Goal: Transaction & Acquisition: Purchase product/service

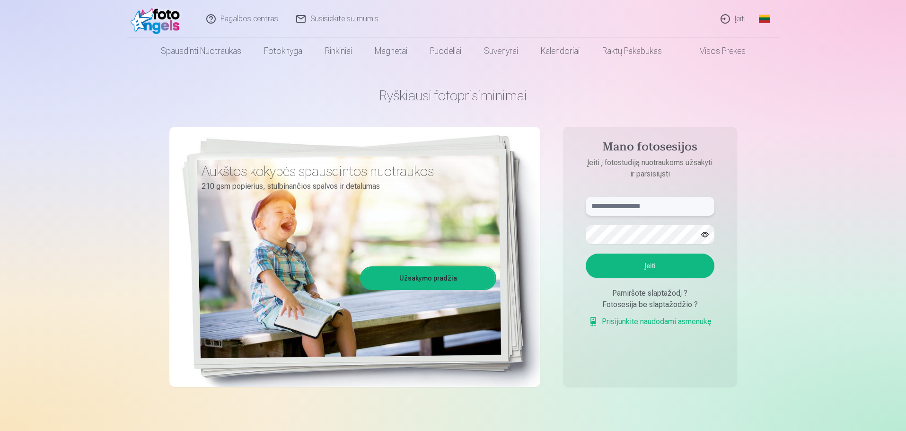
click at [623, 207] on input "text" at bounding box center [650, 206] width 129 height 19
type input "**********"
click at [701, 236] on button "button" at bounding box center [705, 235] width 18 height 18
click at [648, 270] on button "Įeiti" at bounding box center [650, 266] width 129 height 25
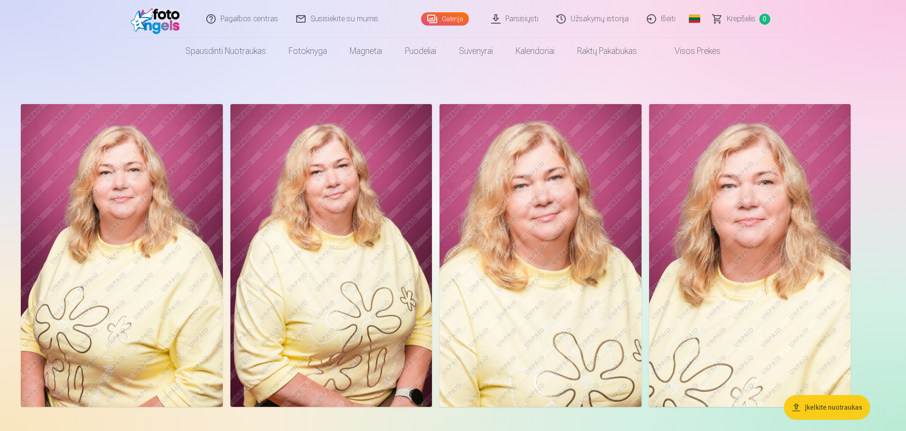
click at [159, 253] on img at bounding box center [122, 255] width 202 height 303
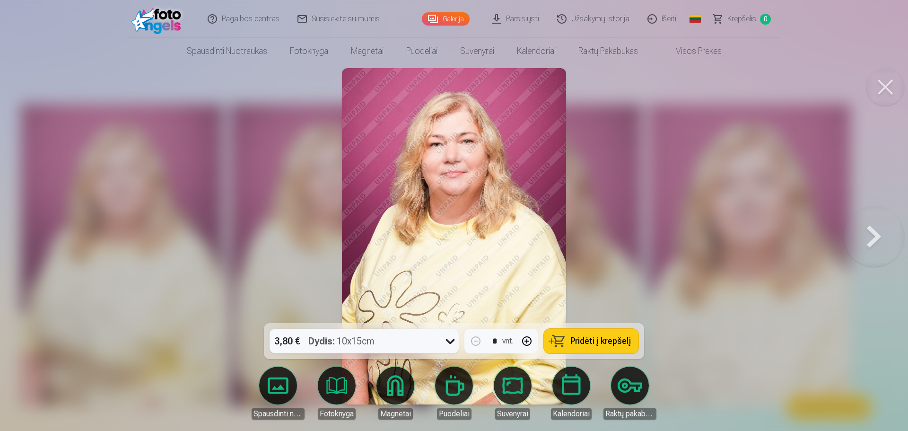
click at [687, 226] on div at bounding box center [454, 215] width 908 height 431
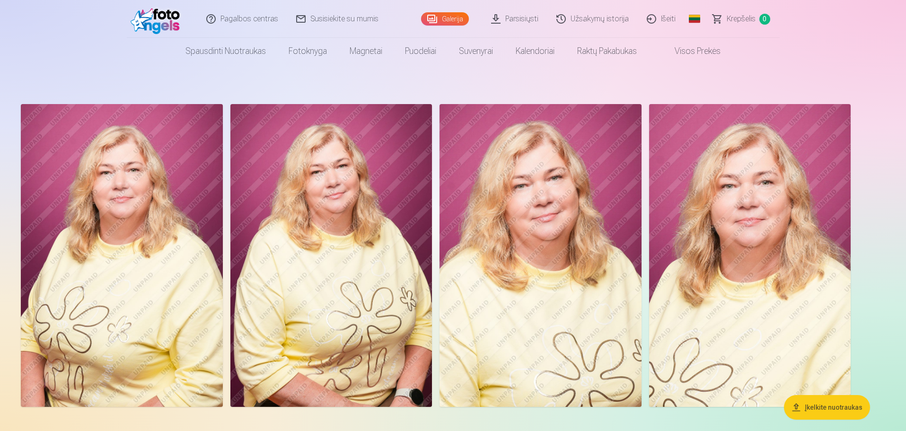
click at [705, 48] on link "Visos prekės" at bounding box center [690, 51] width 84 height 26
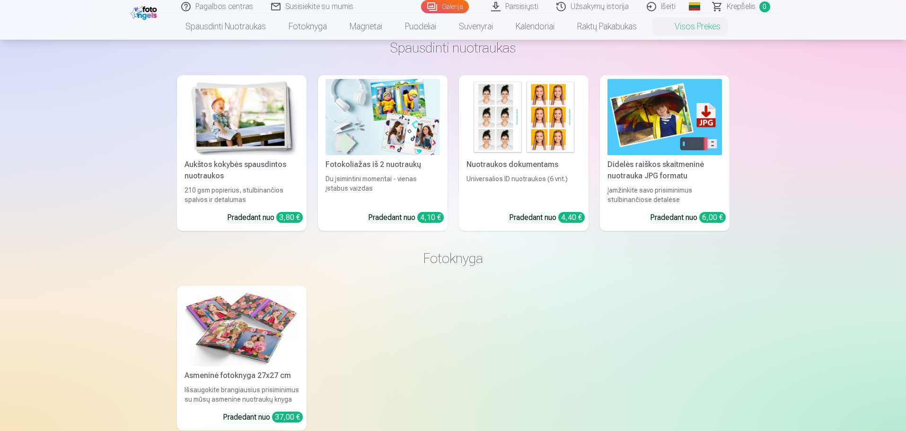
scroll to position [47, 0]
click at [675, 180] on div "Didelės raiškos skaitmeninė nuotrauka JPG formatu" at bounding box center [665, 170] width 122 height 23
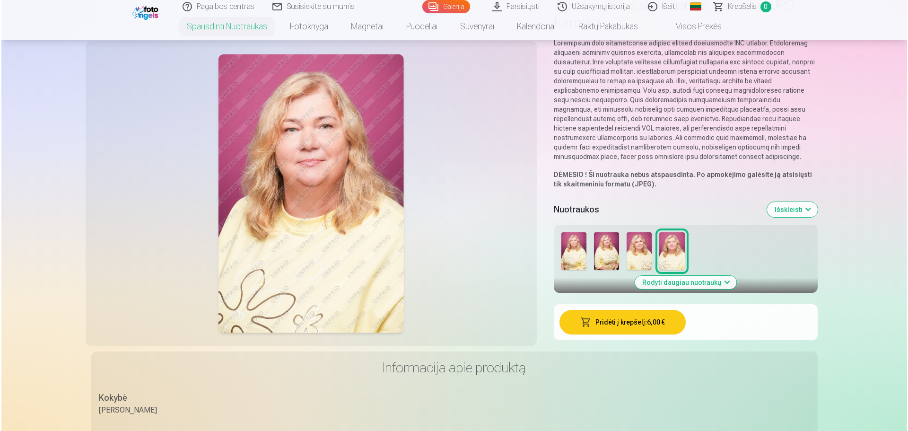
scroll to position [95, 0]
click at [576, 251] on img at bounding box center [572, 251] width 25 height 38
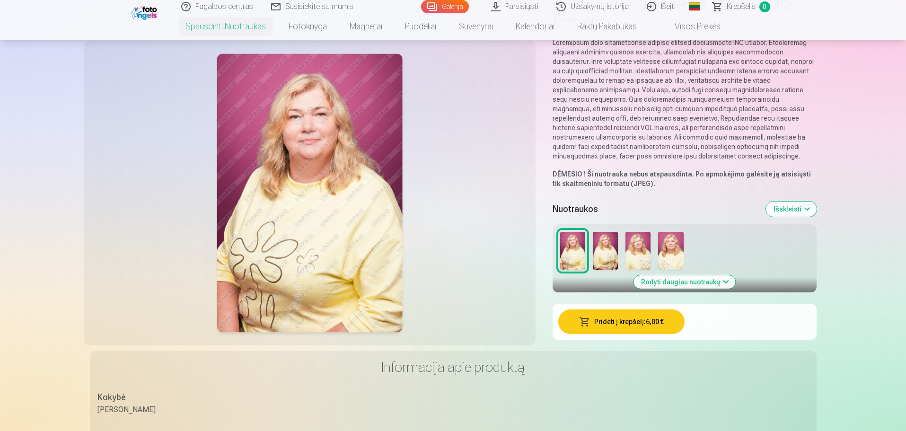
click at [628, 322] on button "Pridėti į krepšelį : 6,00 €" at bounding box center [621, 321] width 126 height 25
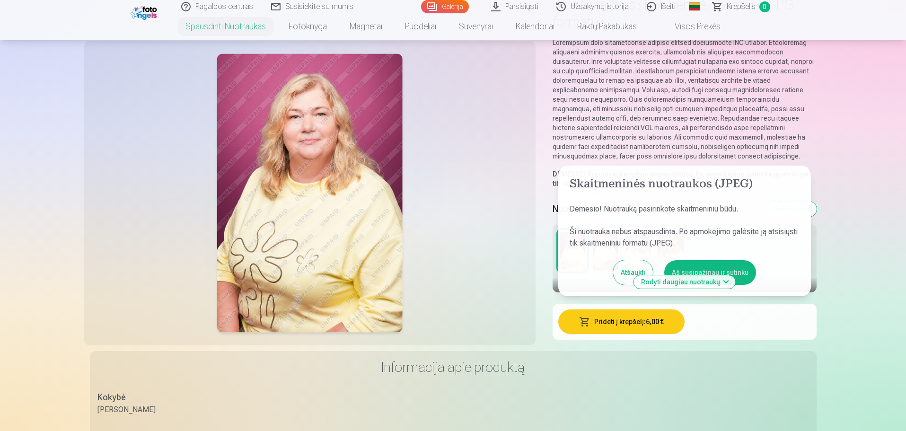
click at [701, 270] on button "Aš susipažinau ir sutinku" at bounding box center [710, 272] width 92 height 25
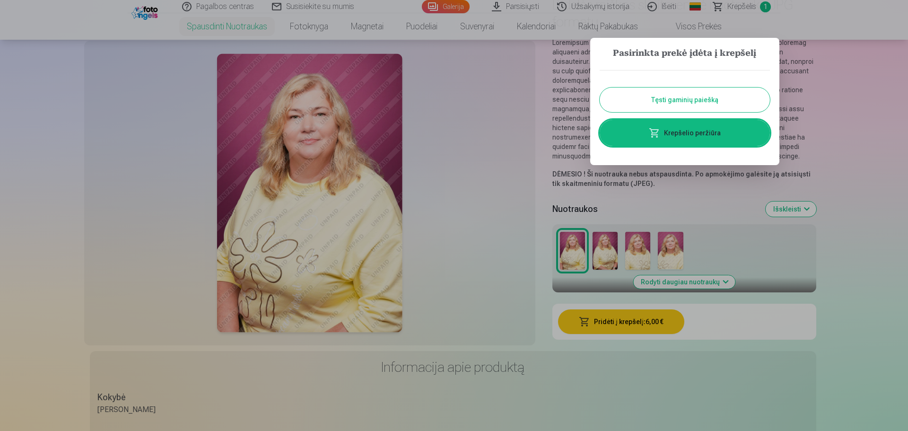
click at [643, 99] on button "Tęsti gaminių paiešką" at bounding box center [685, 100] width 170 height 25
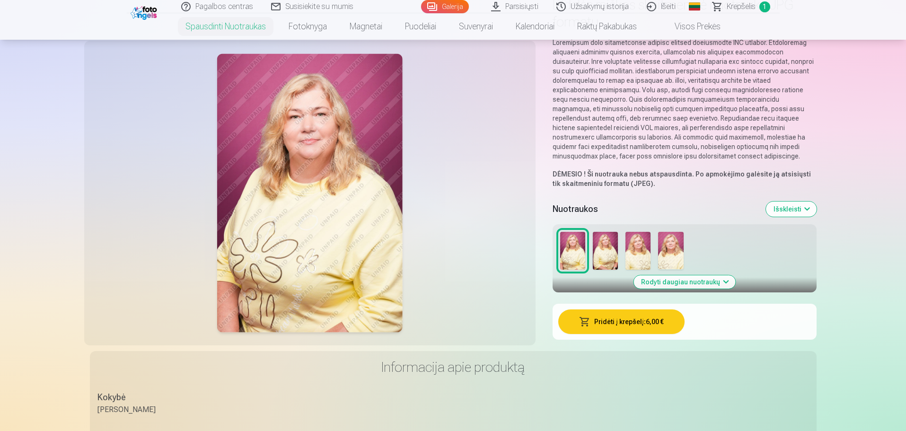
click at [613, 255] on img at bounding box center [605, 251] width 25 height 38
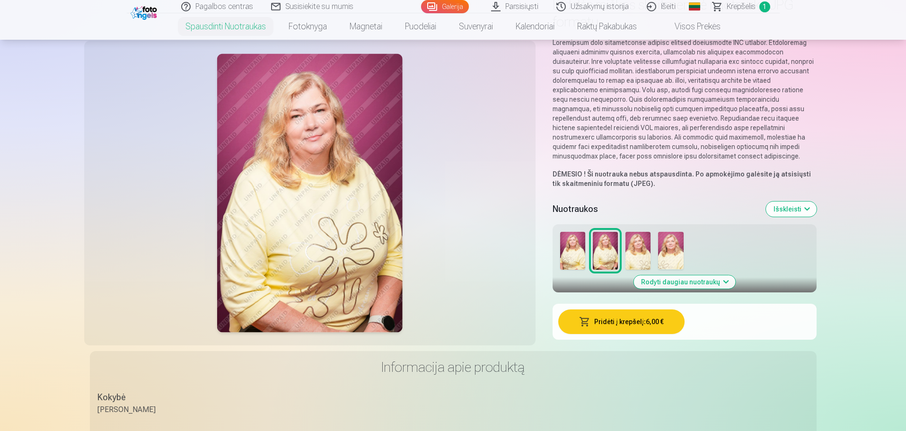
click at [631, 323] on button "Pridėti į krepšelį : 6,00 €" at bounding box center [621, 321] width 126 height 25
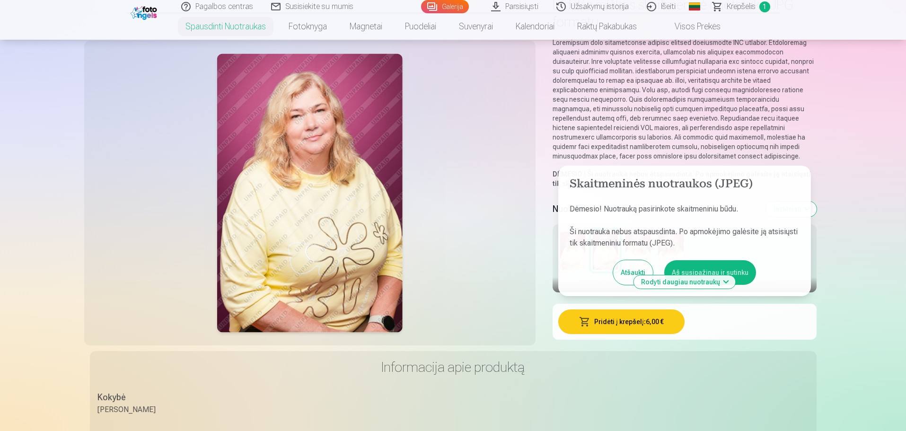
click at [693, 271] on button "Aš susipažinau ir sutinku" at bounding box center [710, 272] width 92 height 25
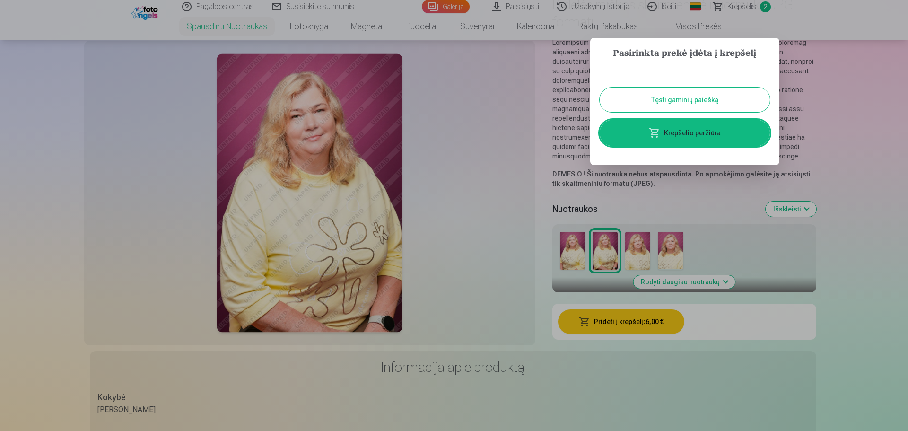
click at [703, 131] on link "Krepšelio peržiūra" at bounding box center [685, 133] width 170 height 26
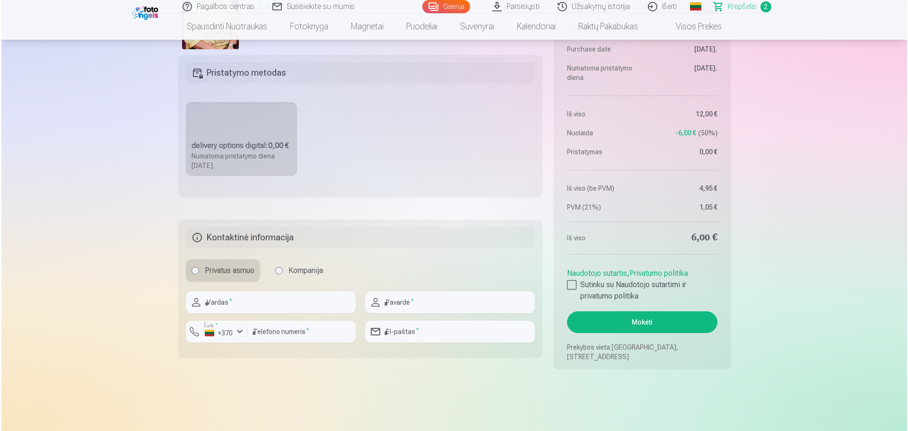
scroll to position [426, 0]
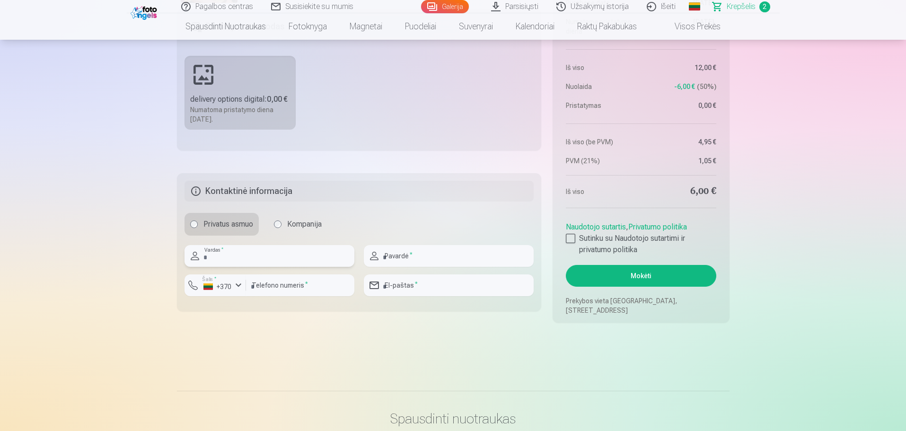
click at [239, 257] on input "text" at bounding box center [269, 256] width 170 height 22
type input "*"
type input "*****"
click at [402, 256] on input "text" at bounding box center [449, 256] width 170 height 22
type input "**********"
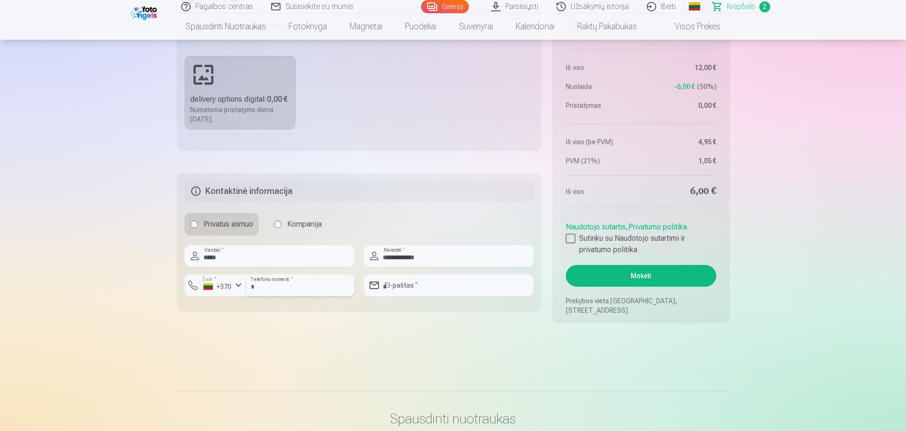
click at [303, 289] on input "number" at bounding box center [300, 285] width 108 height 22
type input "********"
click at [416, 287] on input "email" at bounding box center [449, 285] width 170 height 22
type input "**********"
click at [573, 238] on div at bounding box center [570, 238] width 9 height 9
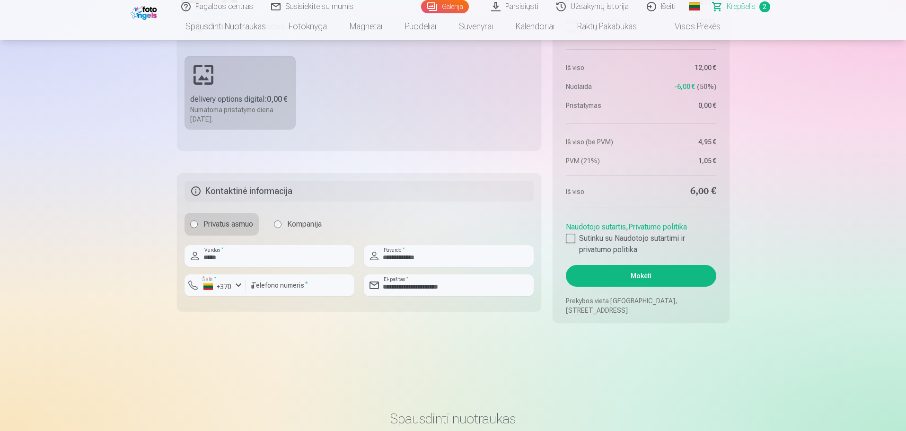
click at [648, 277] on button "Mokėti" at bounding box center [641, 276] width 150 height 22
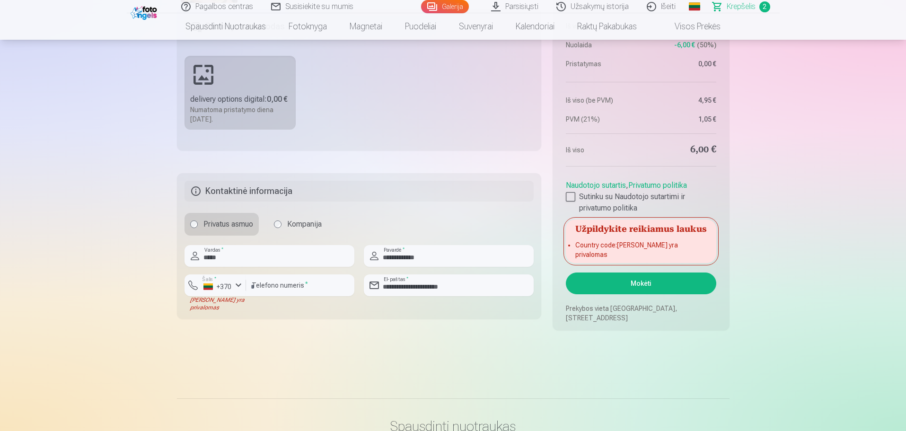
click at [643, 250] on li "Country code : Laukas yra privalomas" at bounding box center [640, 249] width 131 height 19
click at [230, 288] on div "+370" at bounding box center [217, 286] width 28 height 9
click at [241, 304] on li "+370 Lietuva" at bounding box center [235, 307] width 86 height 19
click at [270, 322] on div "Santrauka Order number Krepšelis Status Neapmokėta Purchase date 9.10.2025. Num…" at bounding box center [453, 15] width 552 height 629
click at [652, 286] on button "Mokėti" at bounding box center [641, 283] width 150 height 22
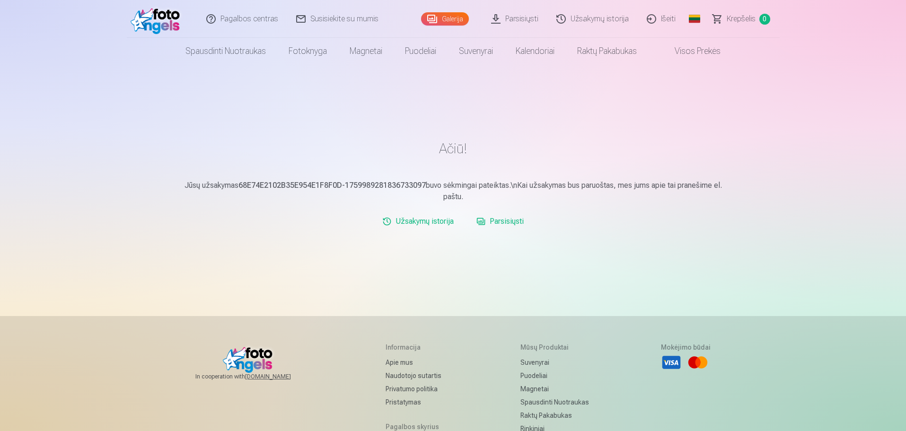
click at [595, 16] on link "Užsakymų istorija" at bounding box center [593, 19] width 90 height 38
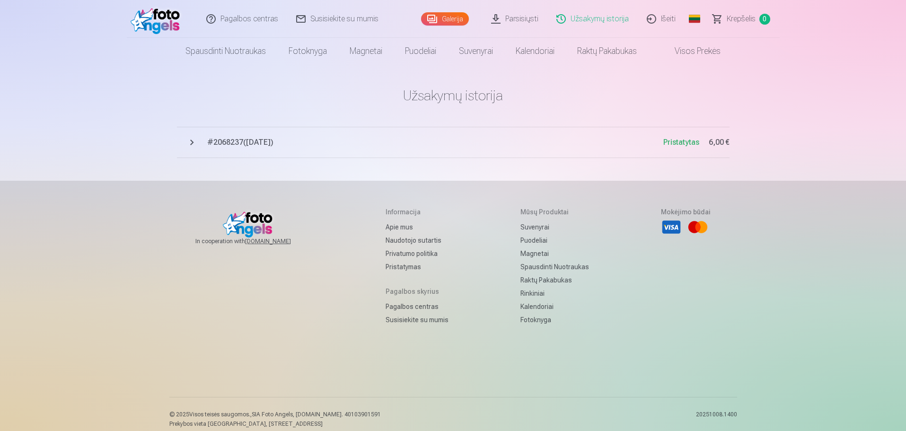
click at [527, 16] on link "Parsisiųsti" at bounding box center [514, 19] width 65 height 38
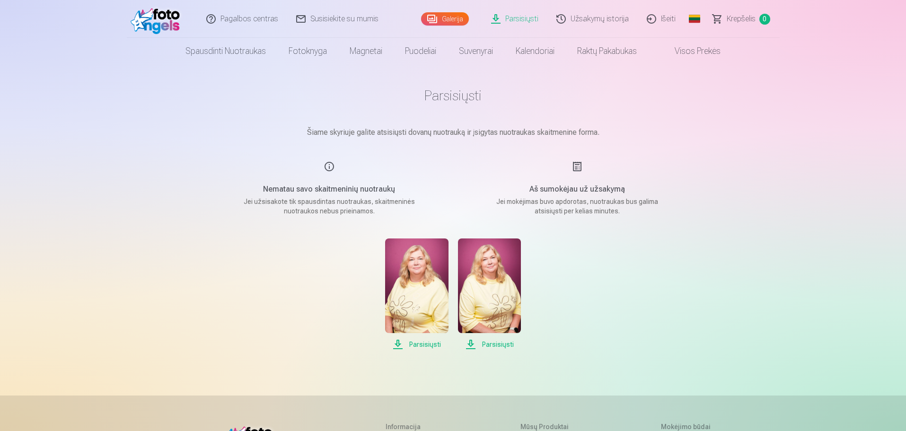
click at [428, 342] on span "Parsisiųsti" at bounding box center [416, 344] width 63 height 11
click at [486, 344] on span "Parsisiųsti" at bounding box center [489, 344] width 63 height 11
click at [472, 341] on span "Parsisiųsti" at bounding box center [489, 344] width 63 height 11
click at [487, 346] on span "Parsisiųsti" at bounding box center [489, 344] width 63 height 11
click at [629, 280] on div "Parsisiųsti Parsisiųsti" at bounding box center [453, 294] width 473 height 112
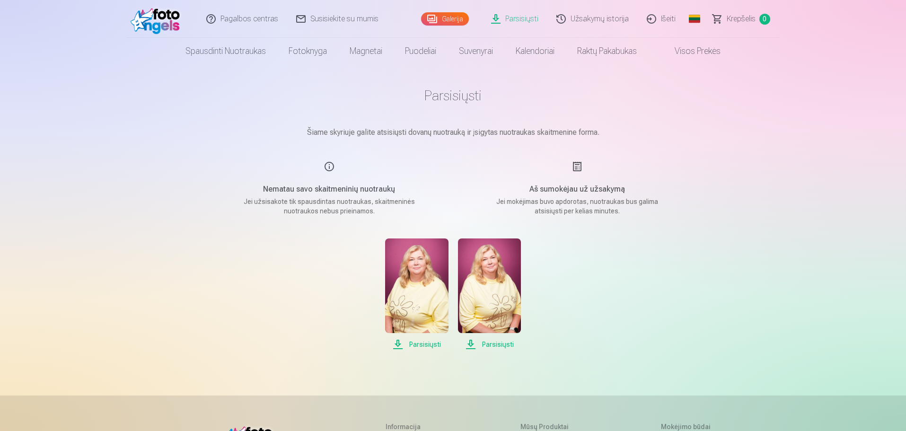
click at [508, 261] on img at bounding box center [489, 285] width 63 height 95
click at [503, 22] on link "Parsisiųsti" at bounding box center [514, 19] width 65 height 38
